Goal: Information Seeking & Learning: Stay updated

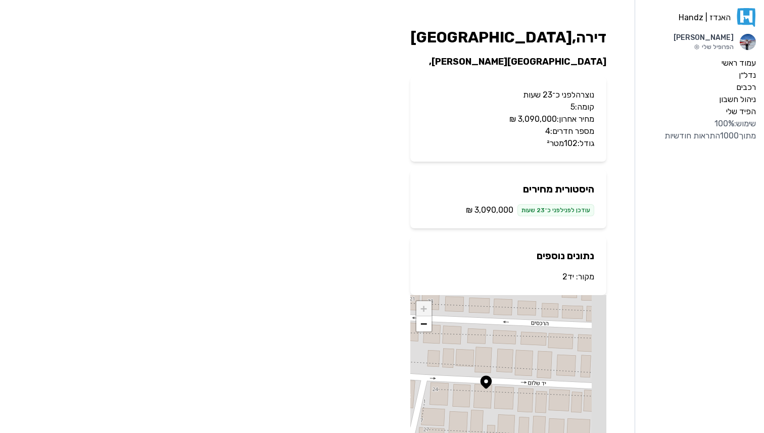
click at [571, 279] on link "יד2" at bounding box center [569, 277] width 12 height 10
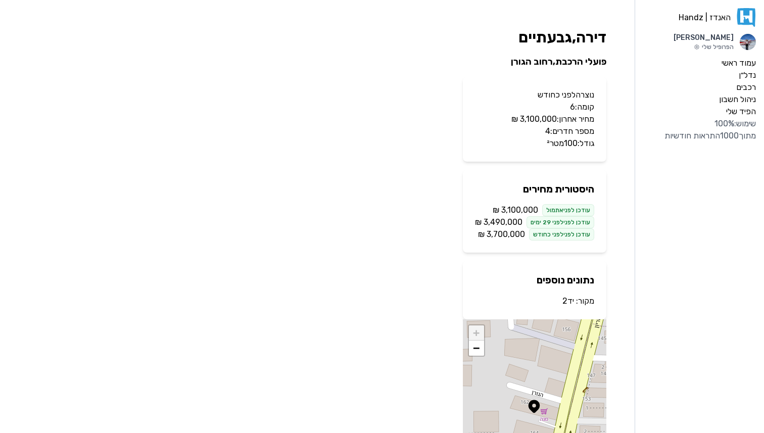
click at [569, 301] on link "יד2" at bounding box center [569, 301] width 12 height 10
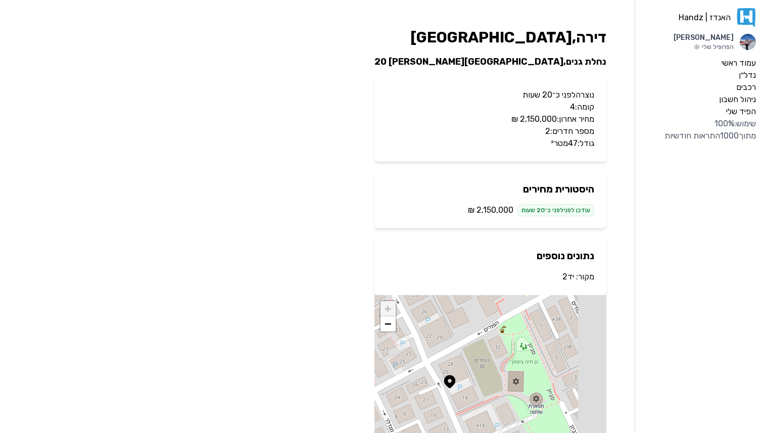
click at [569, 277] on link "יד2" at bounding box center [569, 277] width 12 height 10
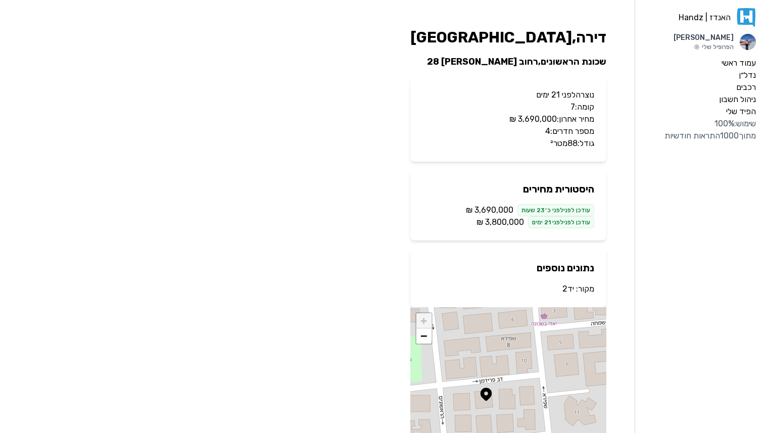
click at [563, 290] on link "יד2" at bounding box center [569, 289] width 12 height 10
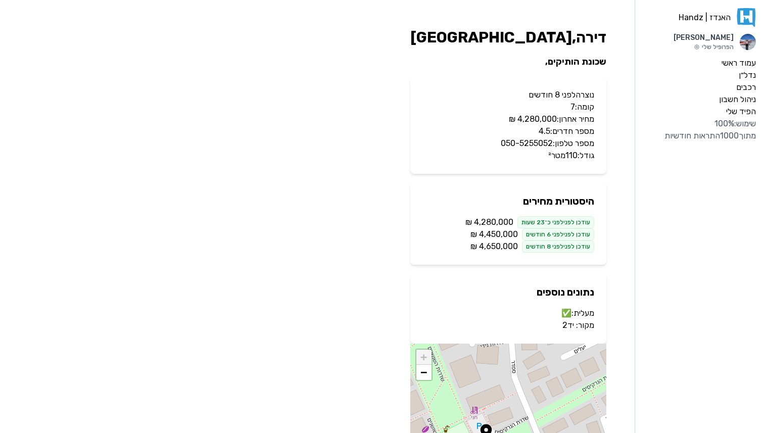
click at [573, 329] on link "יד2" at bounding box center [569, 326] width 12 height 10
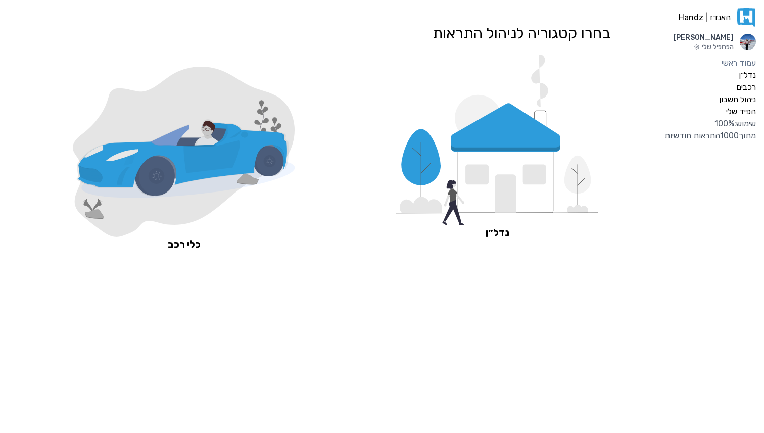
click at [539, 155] on icon at bounding box center [506, 180] width 96 height 67
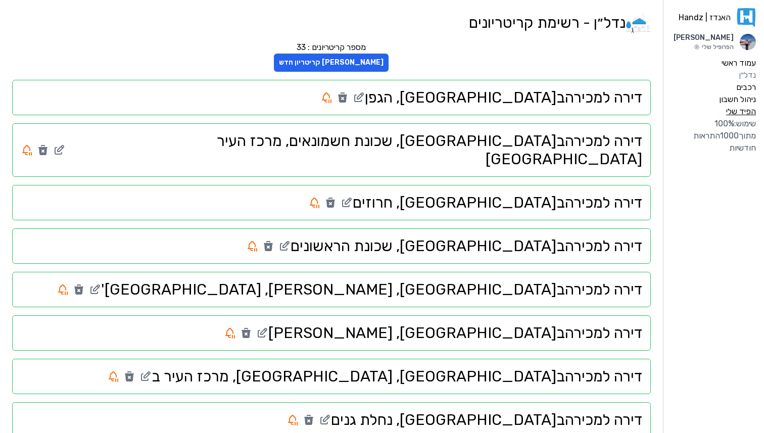
click at [738, 110] on label "הפיד שלי" at bounding box center [741, 112] width 30 height 12
